Goal: Task Accomplishment & Management: Complete application form

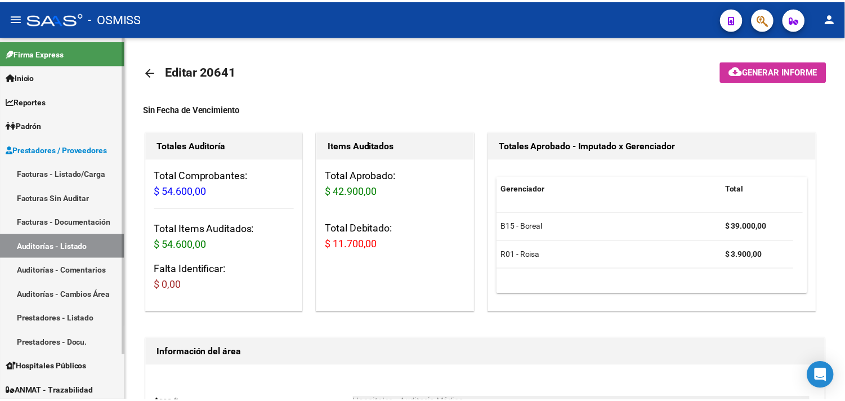
scroll to position [106, 0]
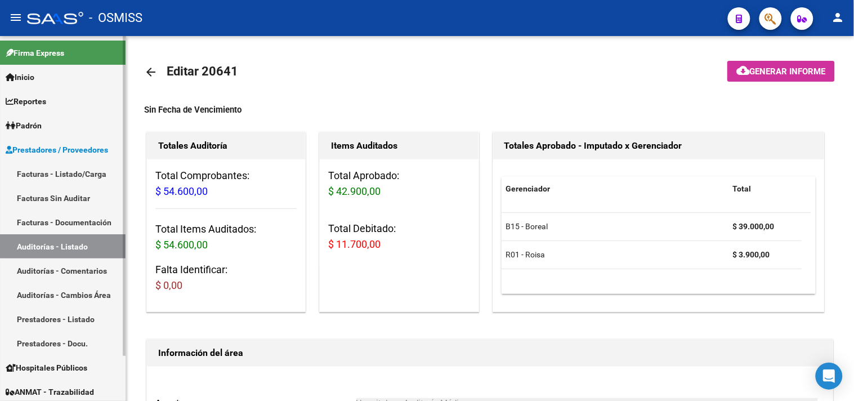
click at [71, 173] on link "Facturas - Listado/Carga" at bounding box center [63, 174] width 126 height 24
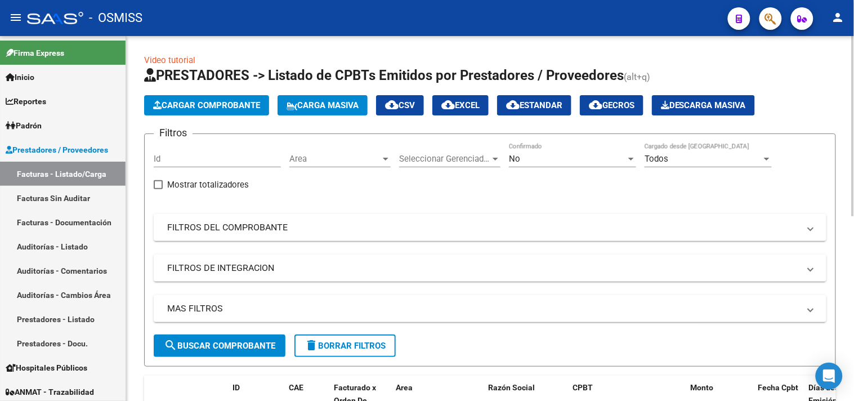
click at [184, 104] on span "Cargar Comprobante" at bounding box center [206, 105] width 107 height 10
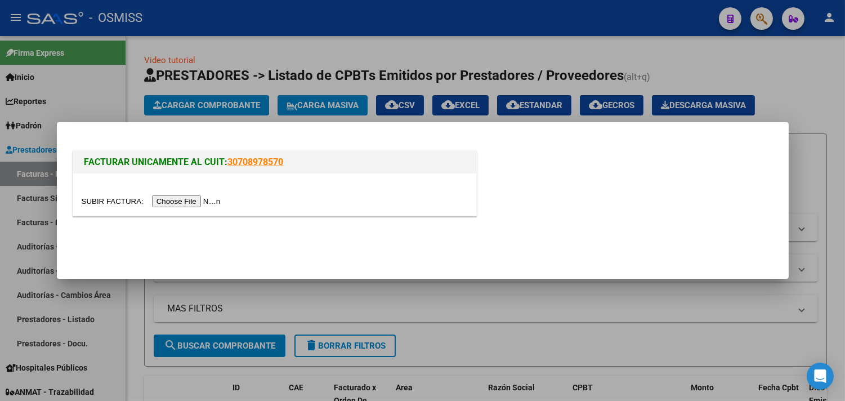
click at [204, 203] on input "file" at bounding box center [153, 201] width 143 height 12
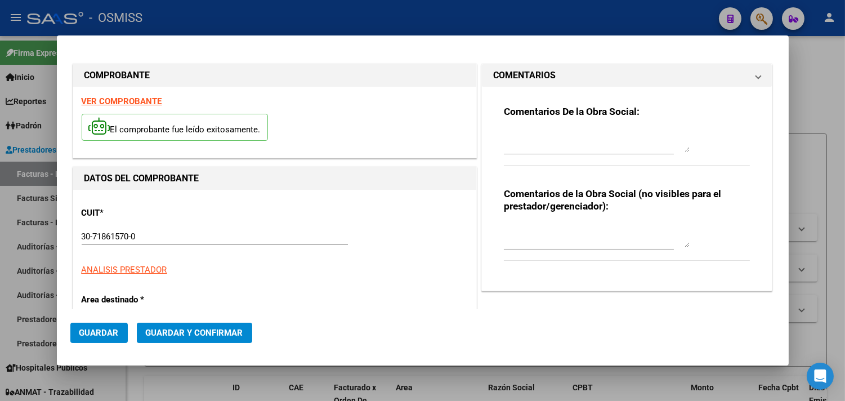
type input "[DATE]"
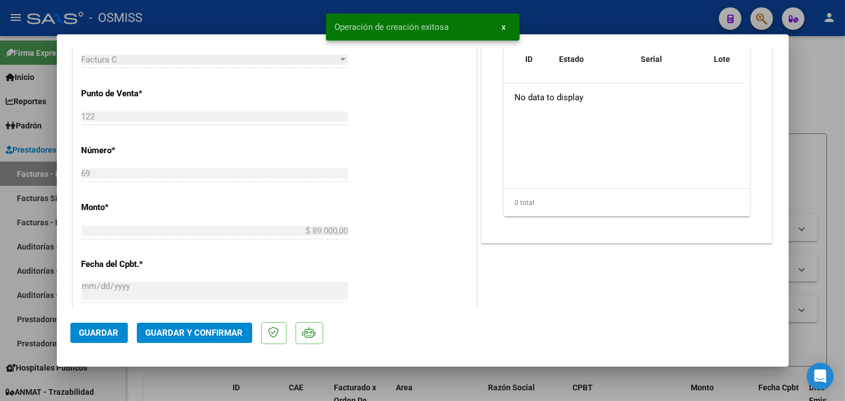
scroll to position [438, 0]
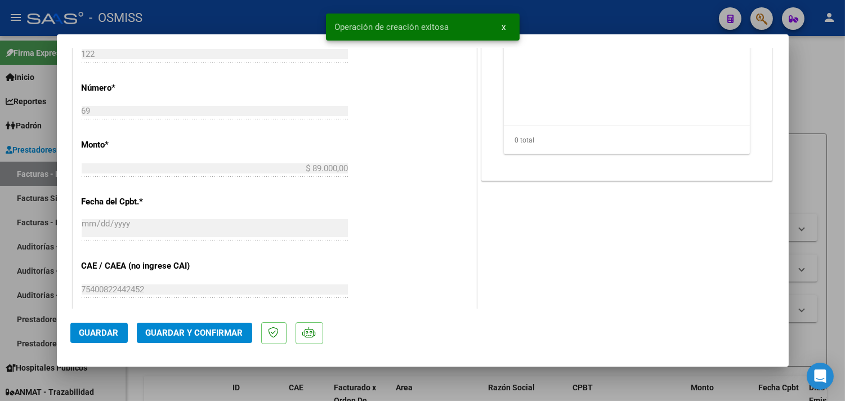
click at [215, 333] on span "Guardar y Confirmar" at bounding box center [194, 333] width 97 height 10
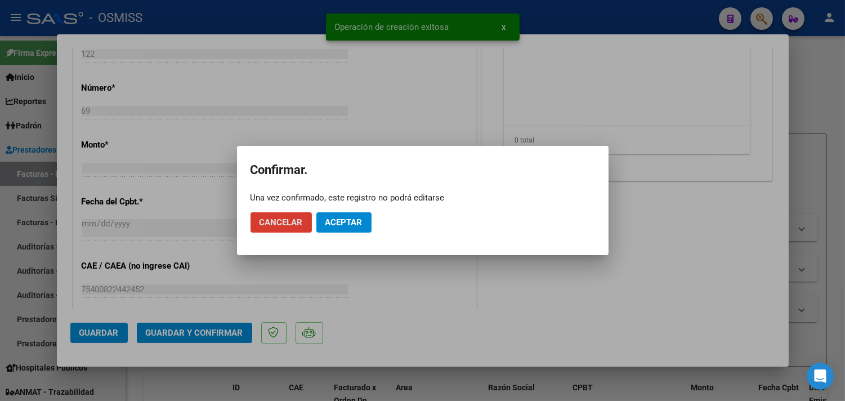
click at [349, 223] on span "Aceptar" at bounding box center [344, 222] width 37 height 10
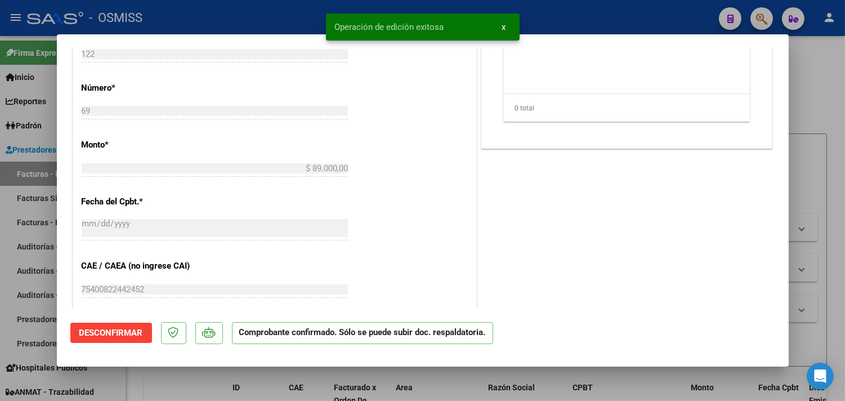
click at [812, 82] on div at bounding box center [422, 200] width 845 height 401
type input "$ 0,00"
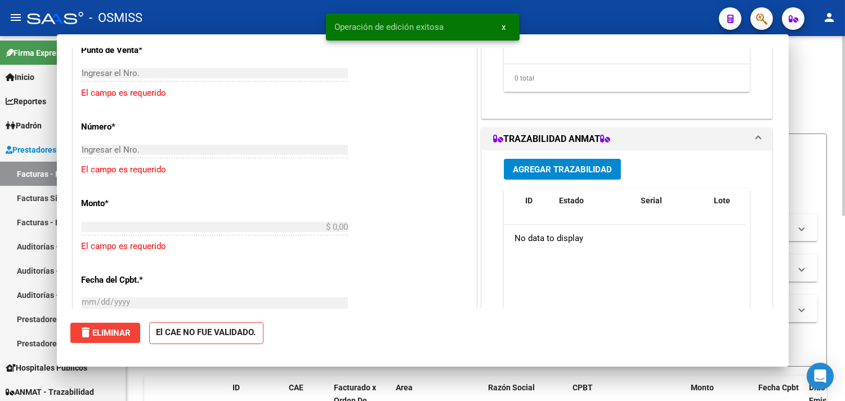
scroll to position [458, 0]
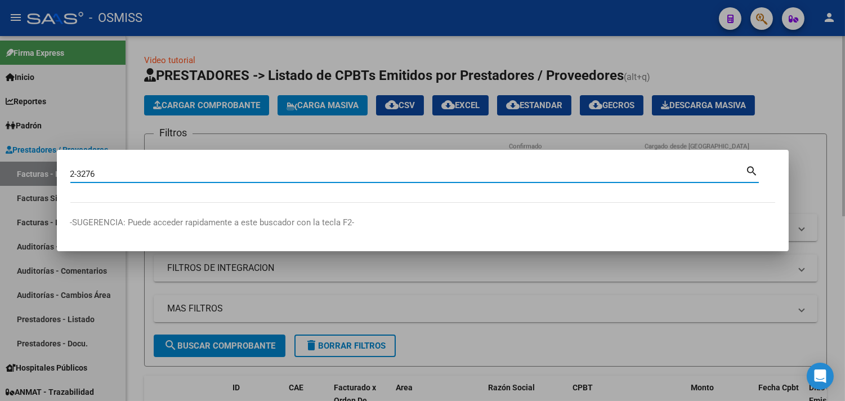
type input "2-3276"
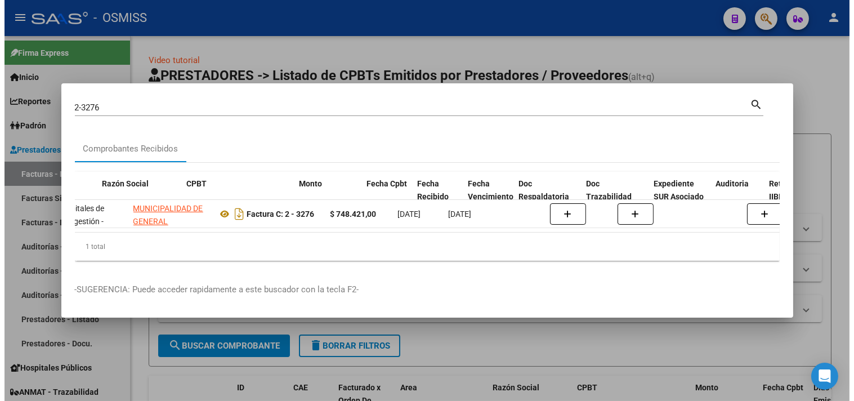
scroll to position [0, 327]
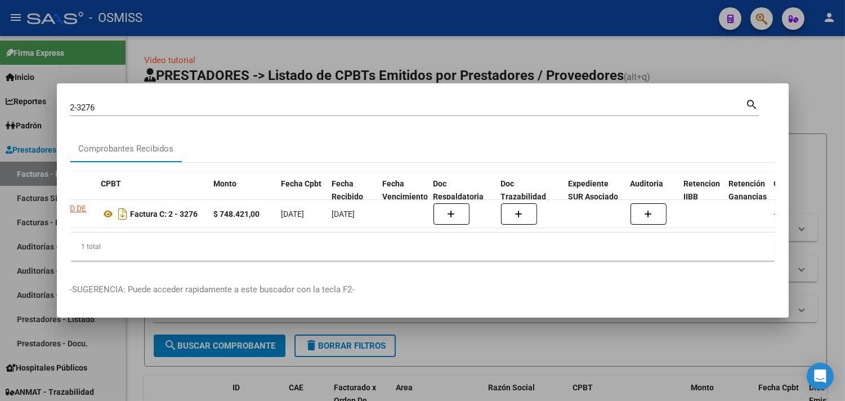
click at [830, 112] on div at bounding box center [422, 200] width 845 height 401
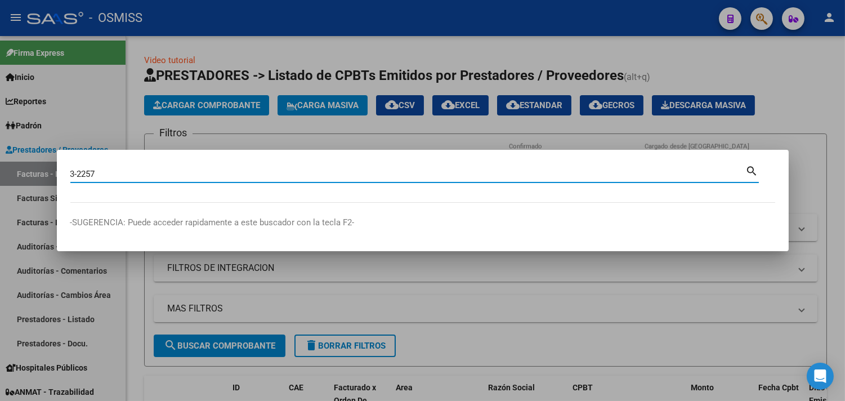
type input "3-2257"
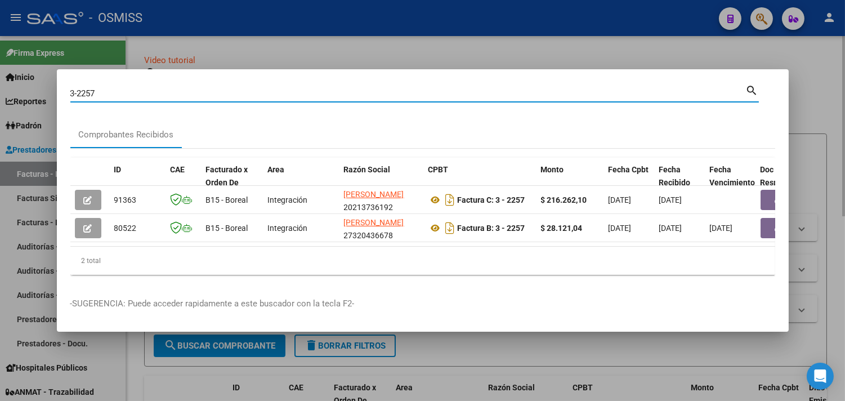
click at [419, 48] on div at bounding box center [422, 200] width 845 height 401
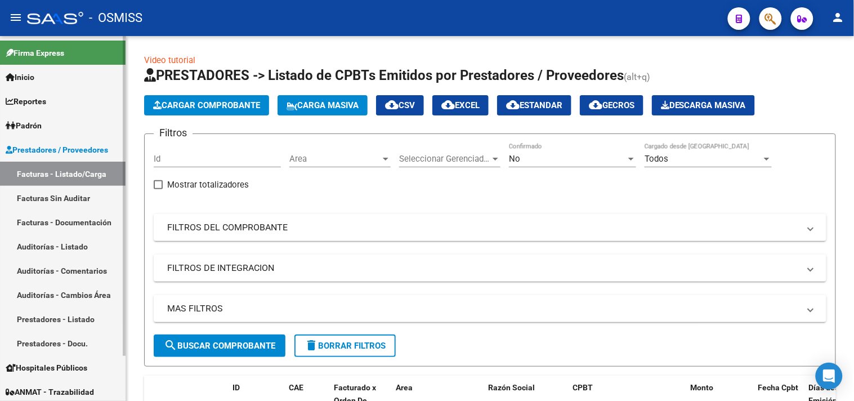
click at [77, 172] on link "Facturas - Listado/Carga" at bounding box center [63, 174] width 126 height 24
click at [328, 158] on span "Area" at bounding box center [335, 159] width 91 height 10
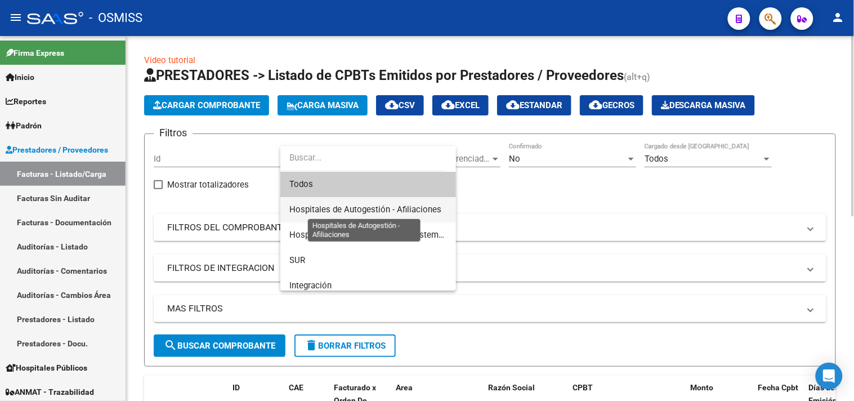
click at [363, 205] on span "Hospitales de Autogestión - Afiliaciones" at bounding box center [366, 209] width 152 height 10
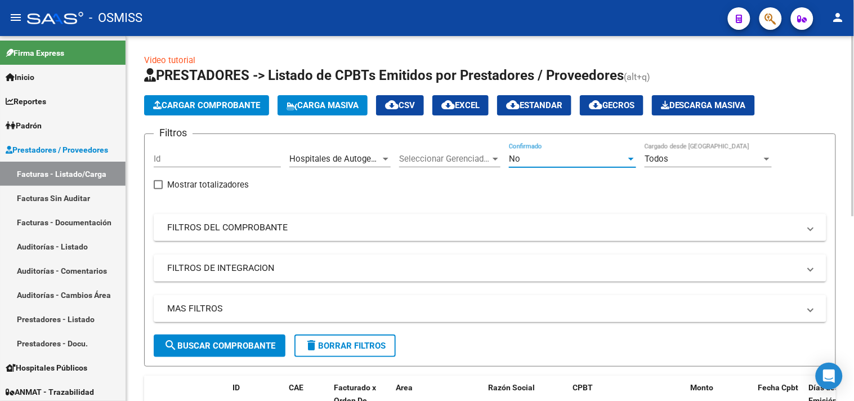
click at [599, 159] on div "No" at bounding box center [567, 159] width 117 height 10
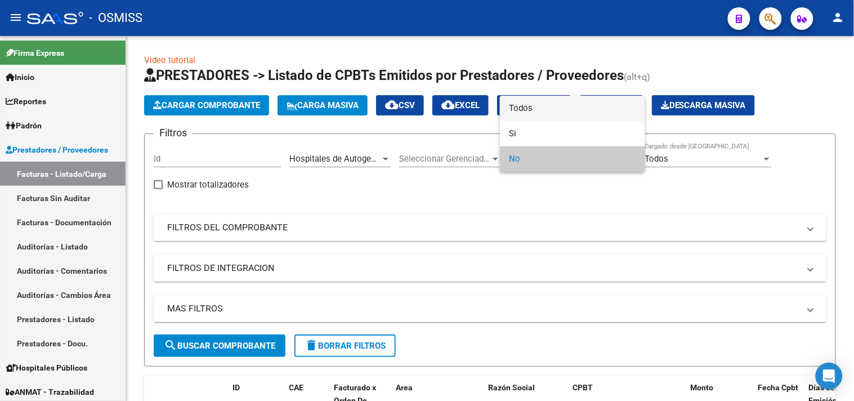
click at [543, 104] on span "Todos" at bounding box center [572, 108] width 127 height 25
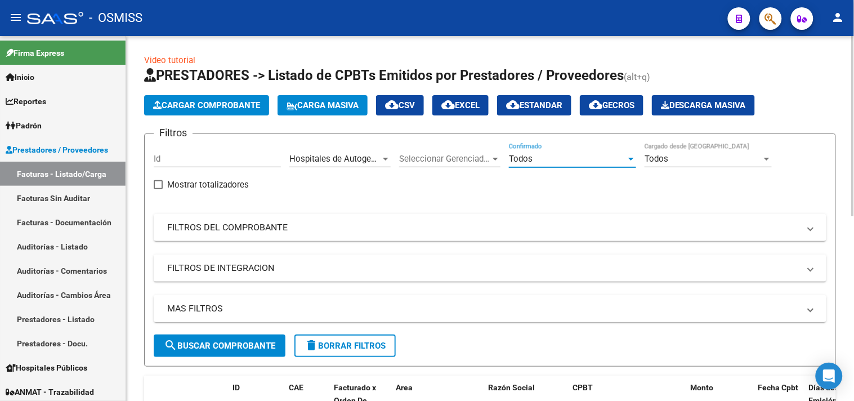
click at [631, 318] on mat-expansion-panel-header "MAS FILTROS" at bounding box center [490, 308] width 673 height 27
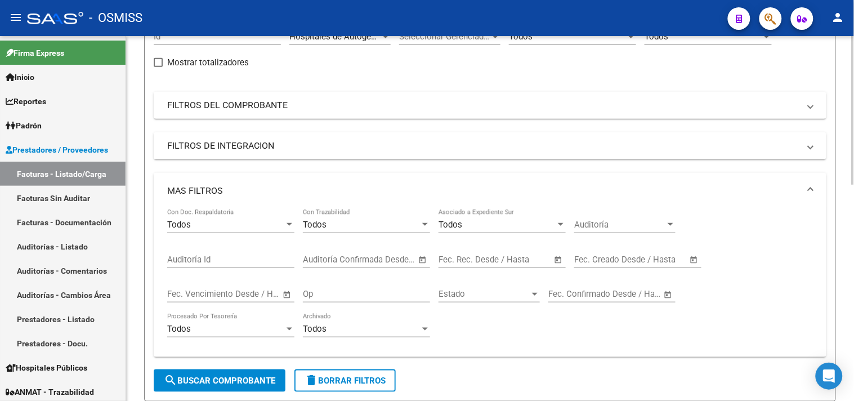
scroll to position [125, 0]
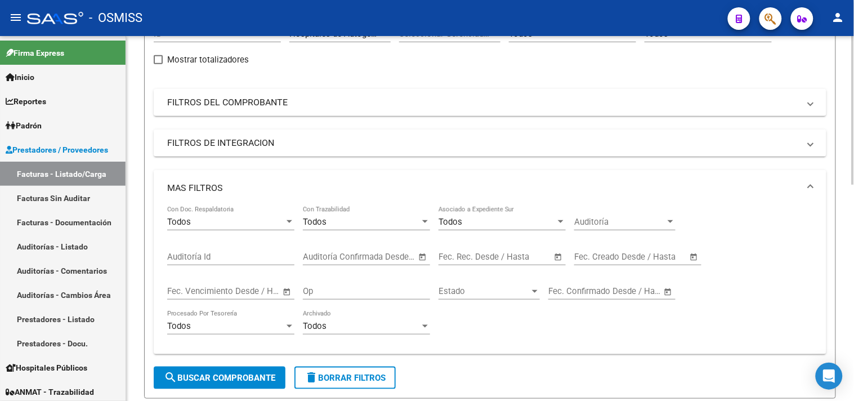
click at [612, 293] on input "text" at bounding box center [631, 291] width 55 height 10
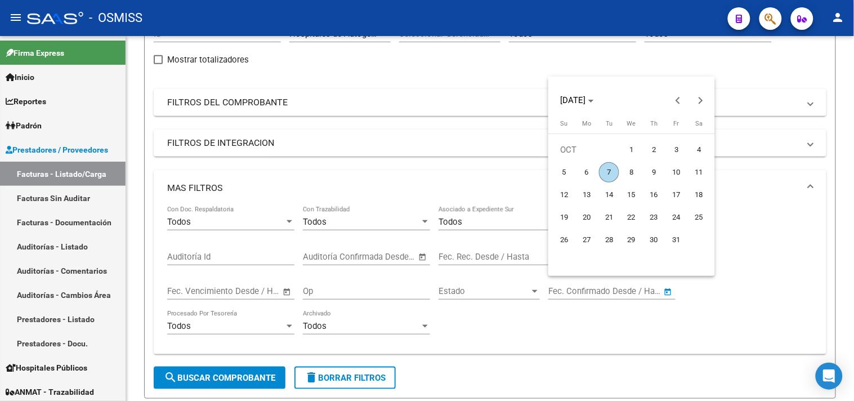
click at [804, 322] on div at bounding box center [427, 200] width 854 height 401
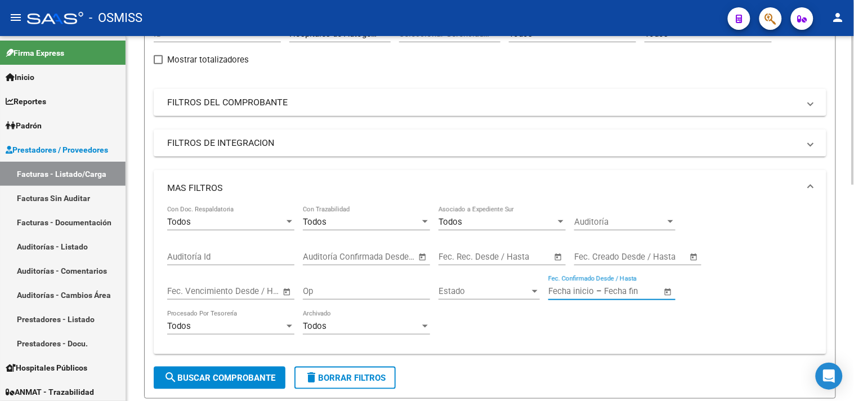
click at [647, 256] on input "text" at bounding box center [657, 257] width 55 height 10
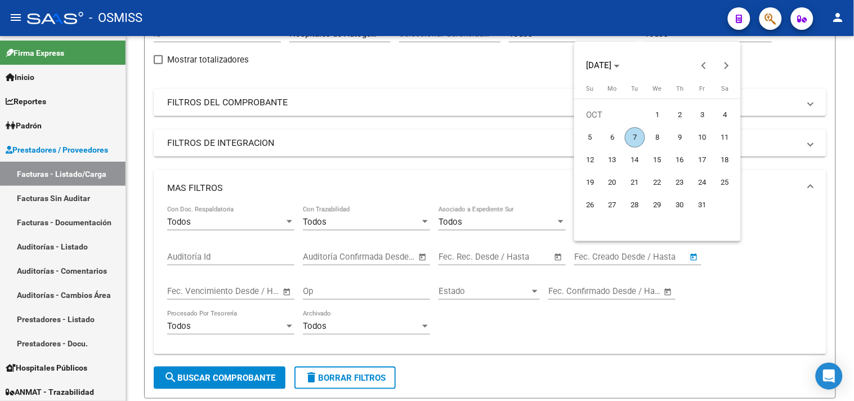
click at [635, 131] on span "7" at bounding box center [635, 137] width 20 height 20
type input "[DATE]"
click at [635, 131] on span "7" at bounding box center [635, 137] width 20 height 20
type input "[DATE]"
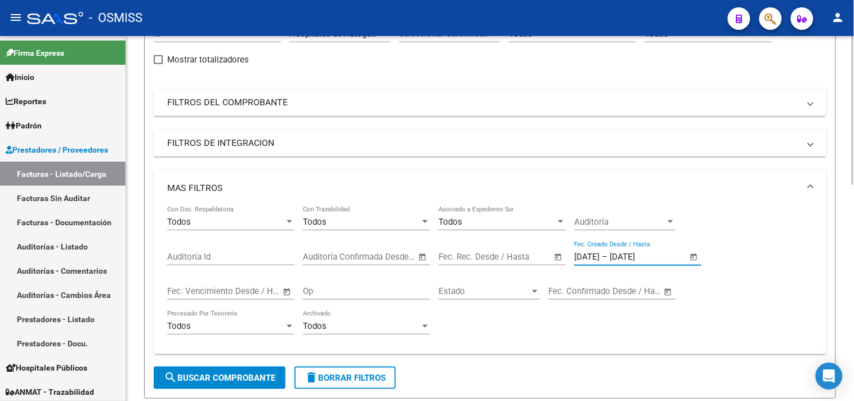
click at [178, 382] on span "search Buscar Comprobante" at bounding box center [220, 378] width 112 height 10
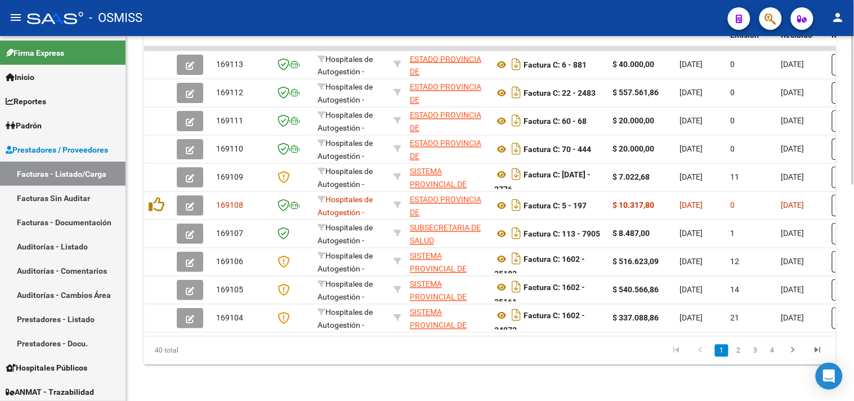
scroll to position [532, 0]
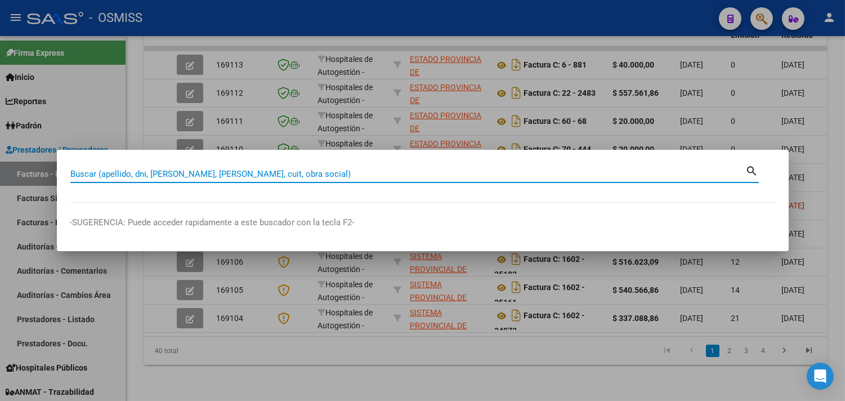
paste input "0129-00000043"
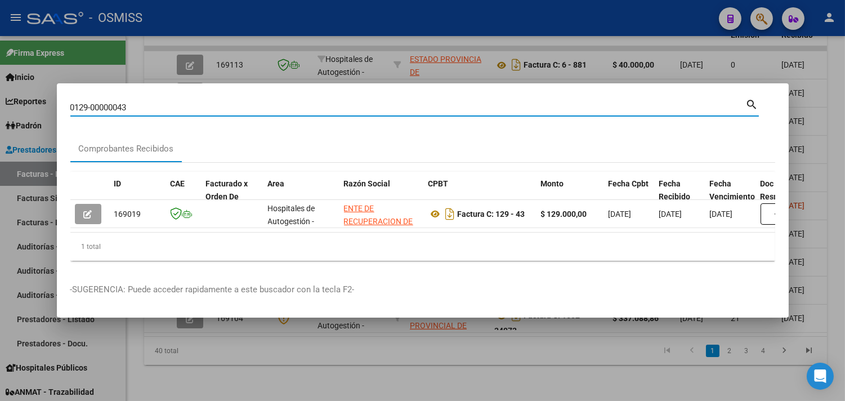
drag, startPoint x: 153, startPoint y: 102, endPoint x: 0, endPoint y: 73, distance: 155.9
click at [0, 73] on div "0129-00000043 Buscar (apellido, dni, cuil, nro traspaso, cuit, obra social) sea…" at bounding box center [422, 200] width 845 height 401
paste input "05-00000080"
drag, startPoint x: 135, startPoint y: 107, endPoint x: 0, endPoint y: 83, distance: 137.2
click at [0, 86] on div "0105-00000080 Buscar (apellido, dni, cuil, nro traspaso, cuit, obra social) sea…" at bounding box center [422, 200] width 845 height 401
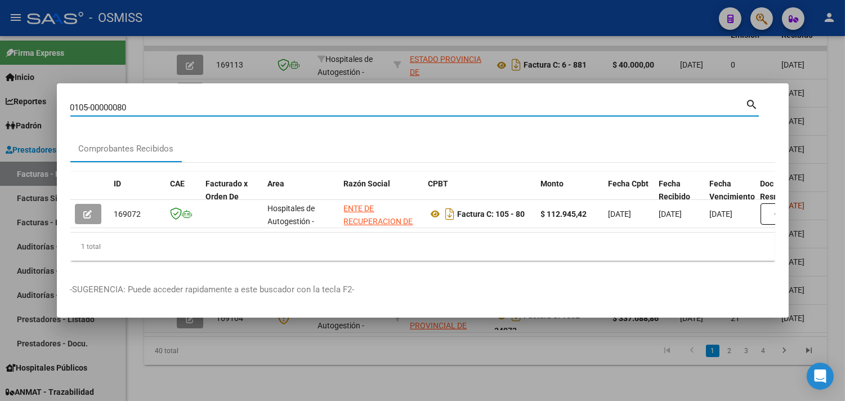
paste input "22-00000069"
drag, startPoint x: 145, startPoint y: 99, endPoint x: 0, endPoint y: 70, distance: 148.0
click at [0, 70] on div "0122-00000069 Buscar (apellido, dni, cuil, nro traspaso, cuit, obra social) sea…" at bounding box center [422, 200] width 845 height 401
paste input "00102-00000101"
type input "00102-00000101"
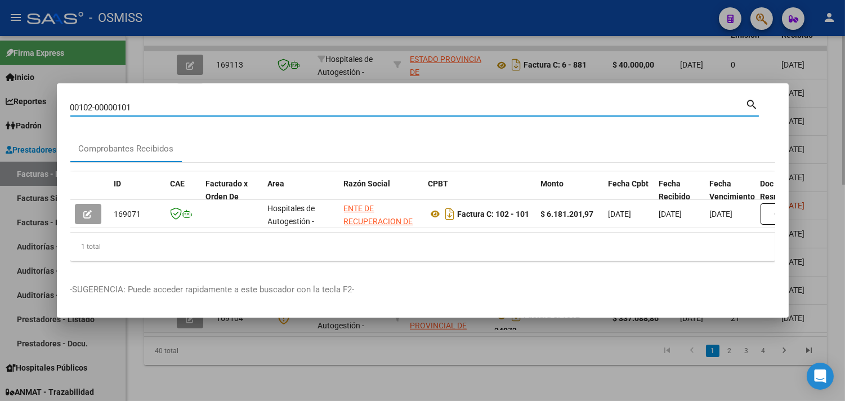
click at [248, 359] on div at bounding box center [422, 200] width 845 height 401
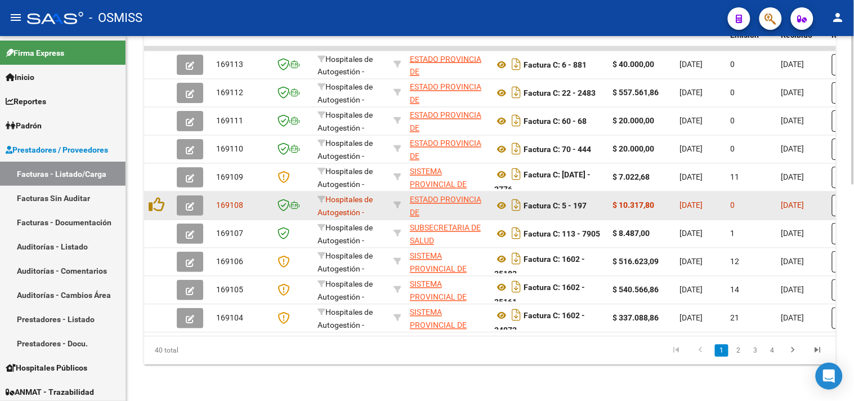
click at [189, 202] on button "button" at bounding box center [190, 205] width 26 height 20
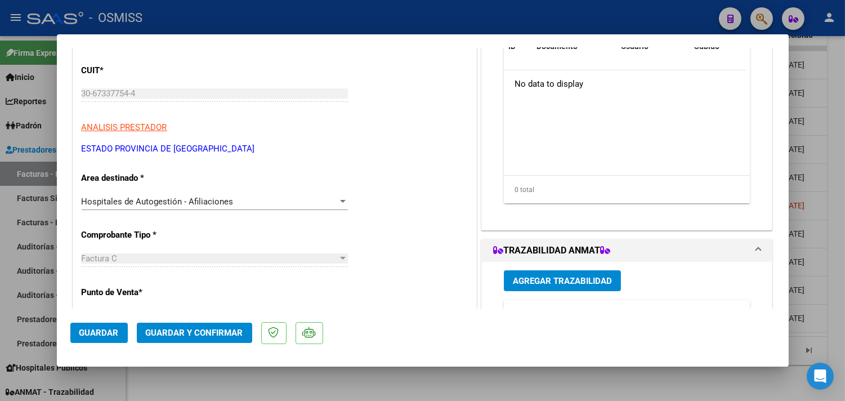
scroll to position [125, 0]
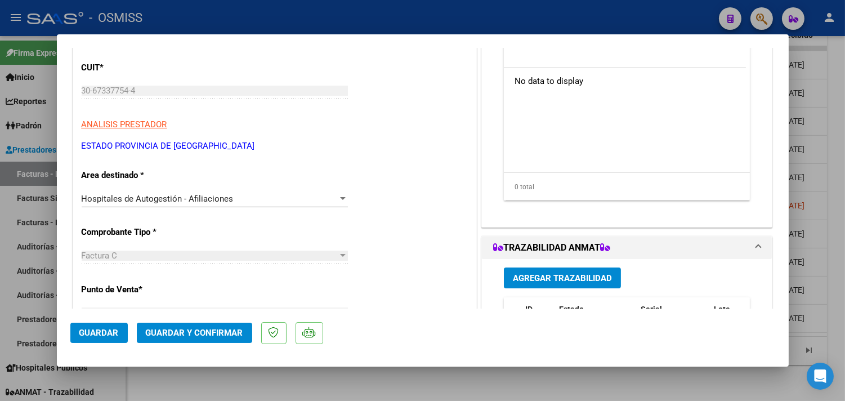
click at [216, 330] on span "Guardar y Confirmar" at bounding box center [194, 333] width 97 height 10
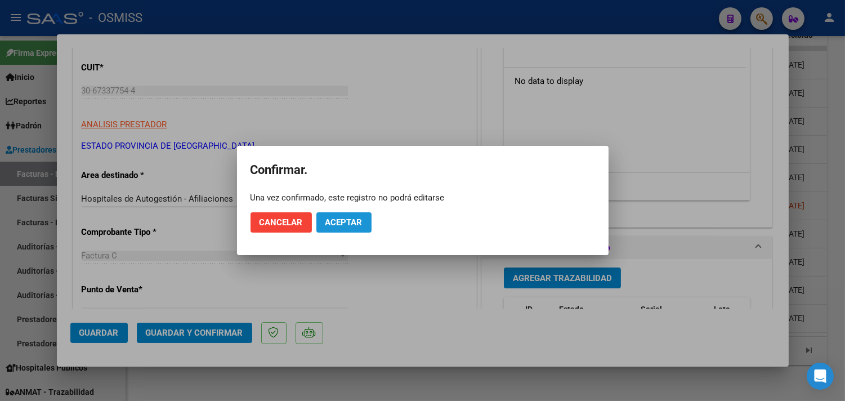
click at [362, 221] on button "Aceptar" at bounding box center [344, 222] width 55 height 20
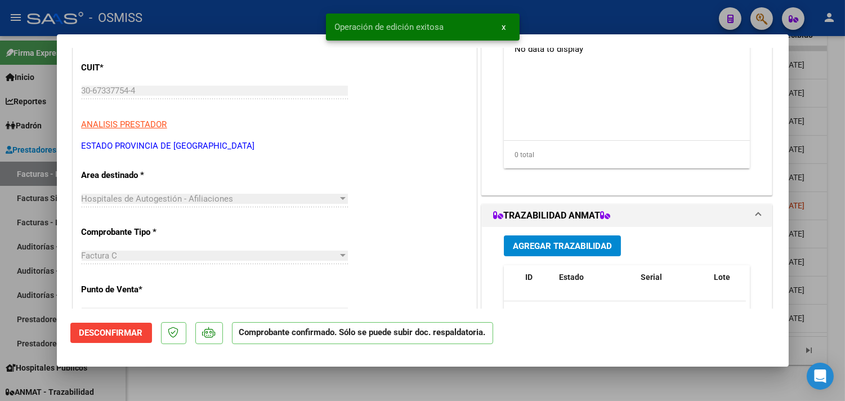
click at [581, 12] on div at bounding box center [422, 200] width 845 height 401
type input "$ 0,00"
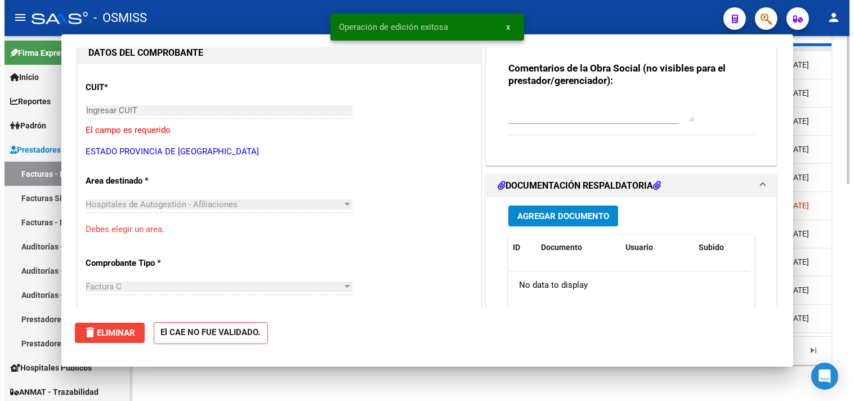
scroll to position [144, 0]
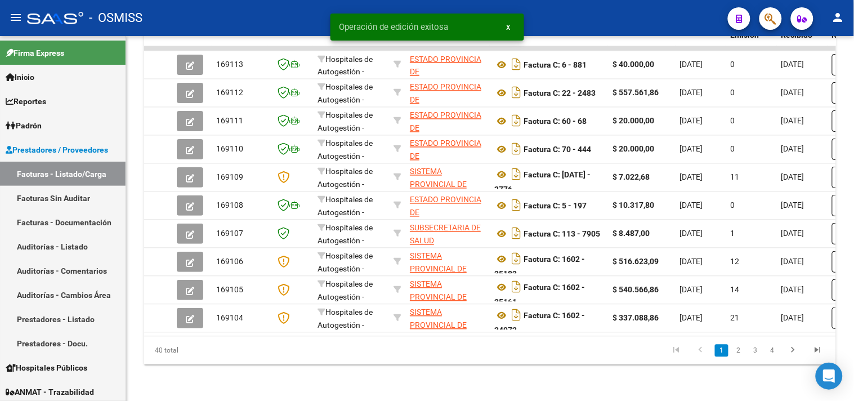
click at [604, 18] on div "- OSMISS" at bounding box center [373, 18] width 692 height 25
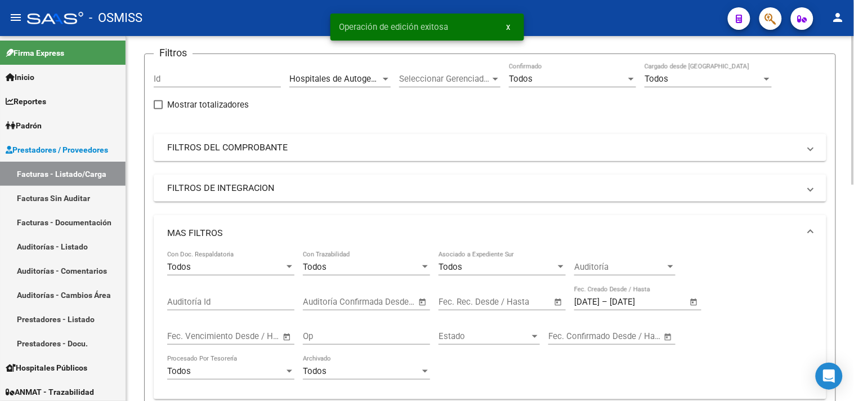
scroll to position [0, 0]
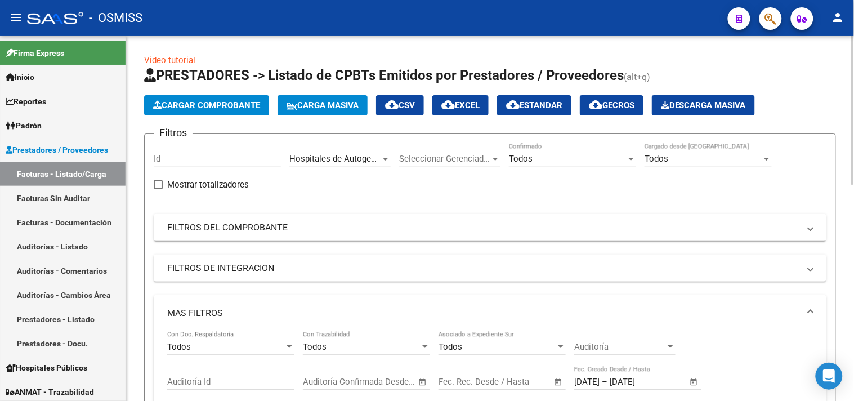
drag, startPoint x: 133, startPoint y: 36, endPoint x: 265, endPoint y: 48, distance: 132.9
